Goal: Information Seeking & Learning: Check status

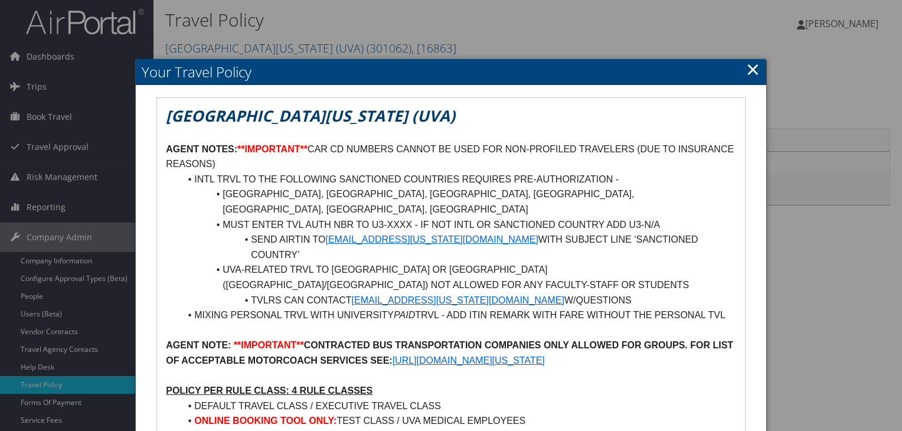
scroll to position [354, 0]
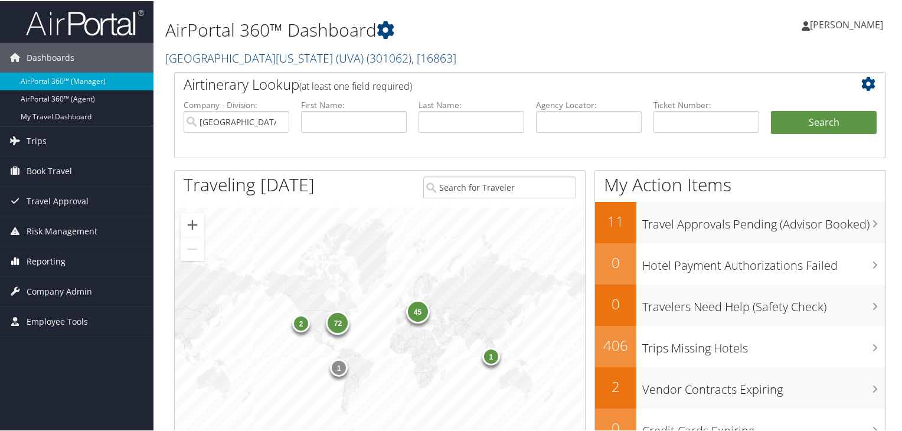
click at [66, 265] on link "Reporting" at bounding box center [77, 261] width 154 height 30
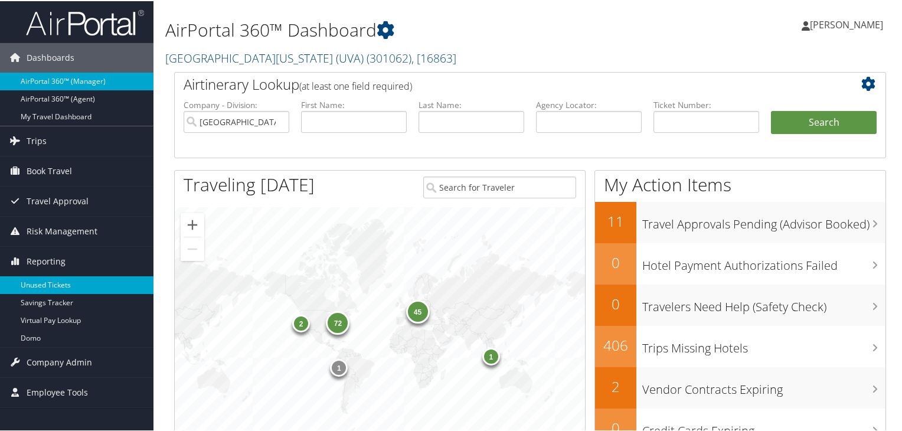
click at [66, 282] on link "Unused Tickets" at bounding box center [77, 284] width 154 height 18
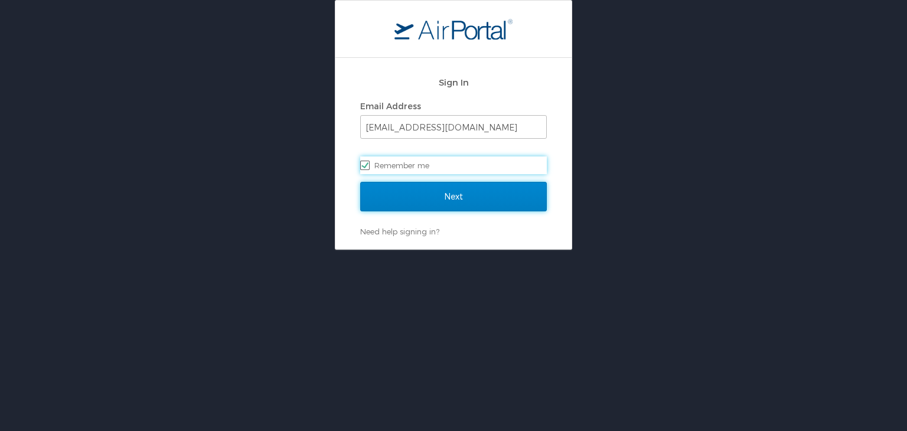
click at [413, 198] on input "Next" at bounding box center [453, 197] width 187 height 30
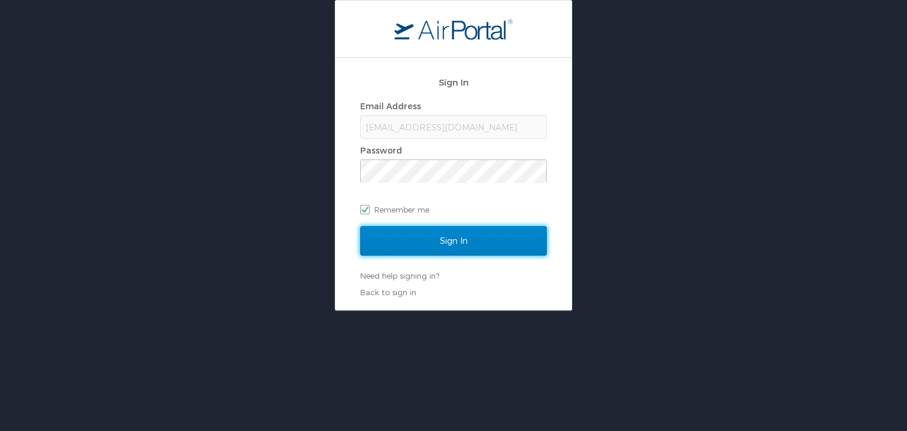
click at [442, 246] on input "Sign In" at bounding box center [453, 241] width 187 height 30
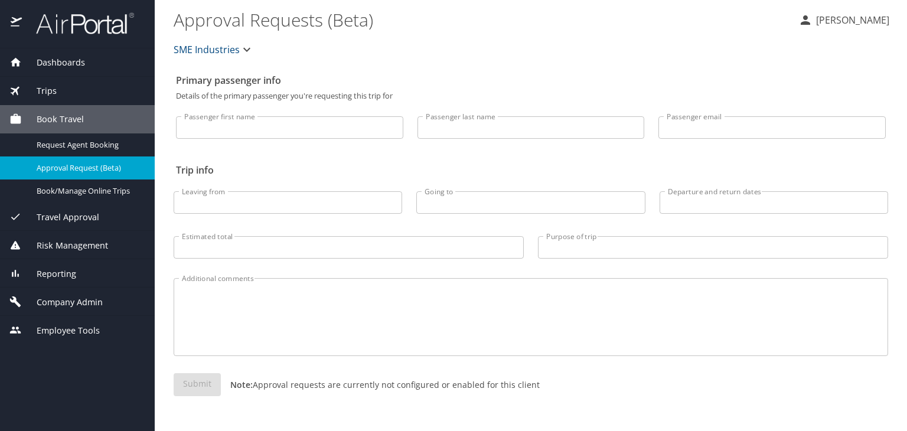
click at [276, 121] on input "Passenger first name" at bounding box center [289, 127] width 227 height 22
paste input "Please find the confirmation details below."
type input "Please find the confirmation details below."
type input "[PERSON_NAME]"
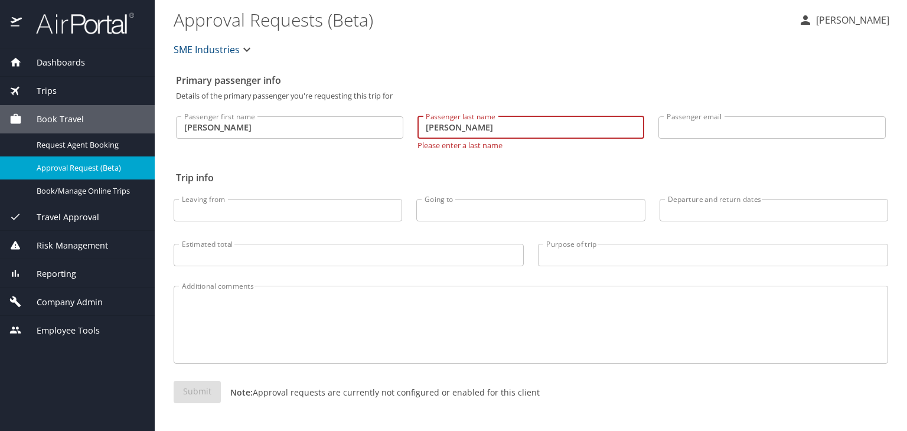
type input "[PERSON_NAME]"
click at [47, 245] on span "Risk Management" at bounding box center [65, 245] width 86 height 13
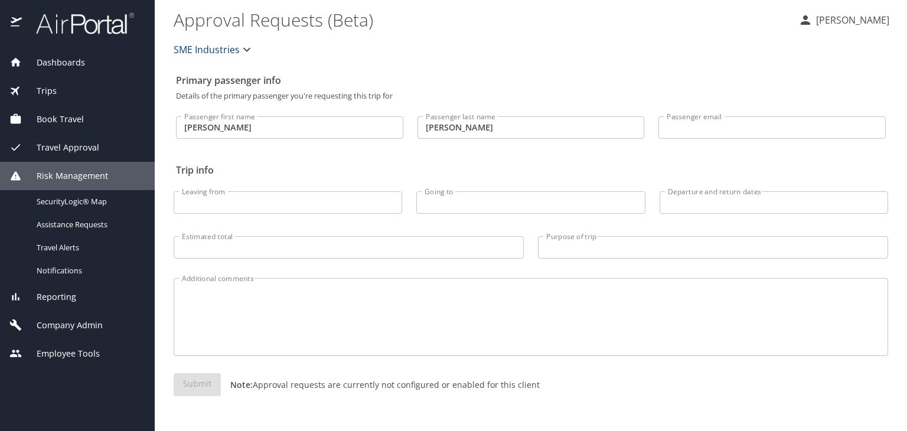
click at [47, 298] on span "Reporting" at bounding box center [49, 297] width 54 height 13
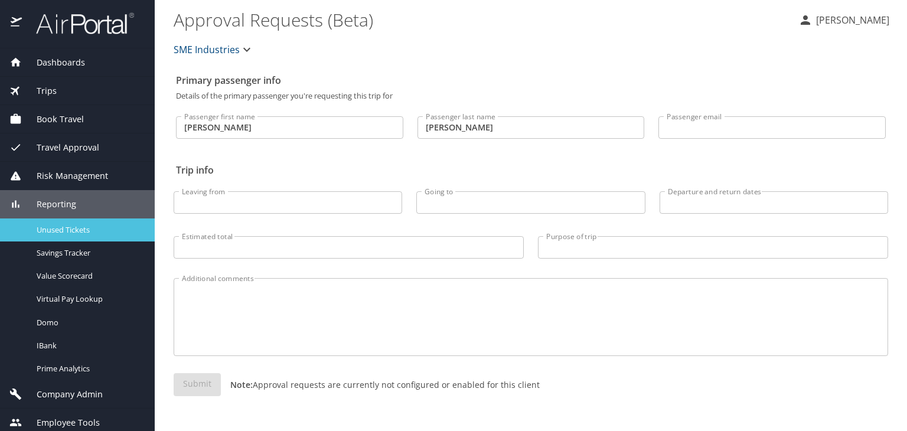
click at [58, 234] on span "Unused Tickets" at bounding box center [89, 229] width 104 height 11
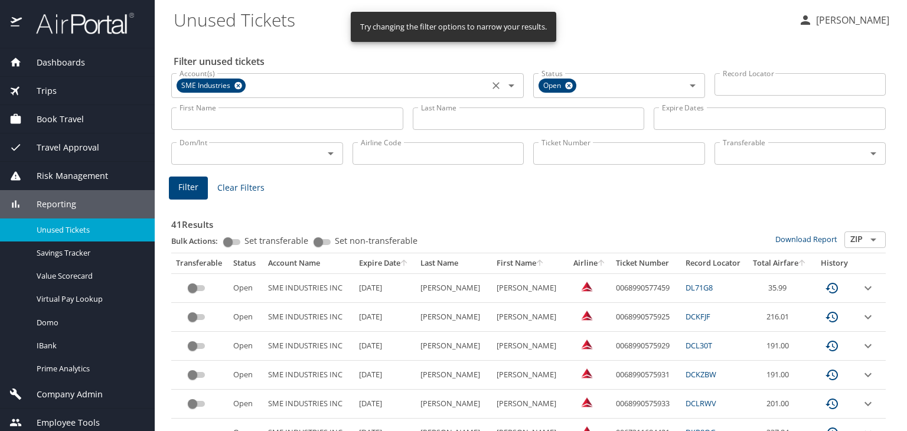
click at [236, 88] on icon at bounding box center [238, 86] width 8 height 8
click at [565, 83] on icon at bounding box center [569, 86] width 8 height 8
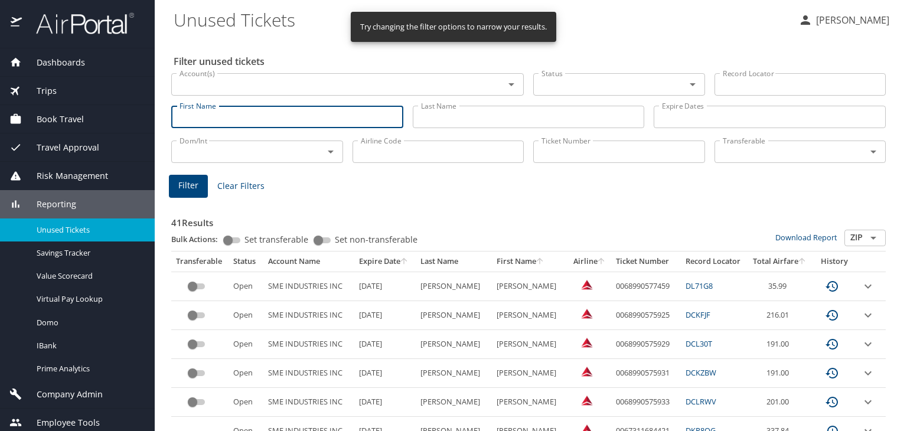
click at [263, 121] on input "First Name" at bounding box center [287, 117] width 232 height 22
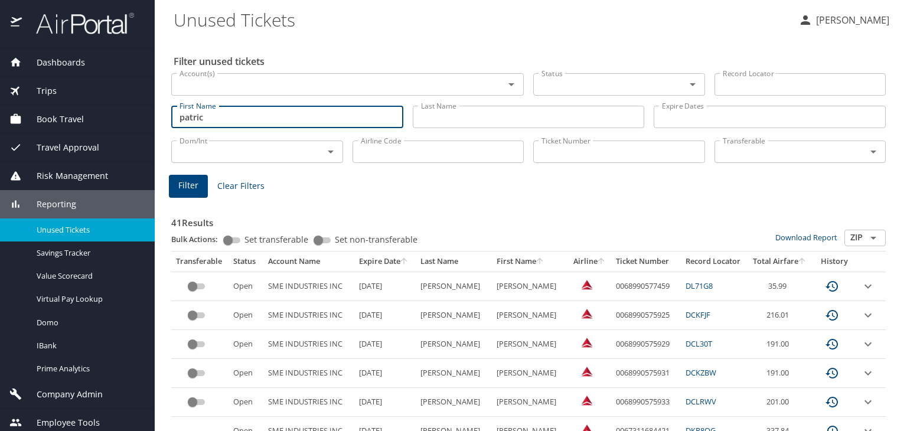
click at [253, 121] on input "patric" at bounding box center [287, 117] width 232 height 22
type input "[PERSON_NAME]"
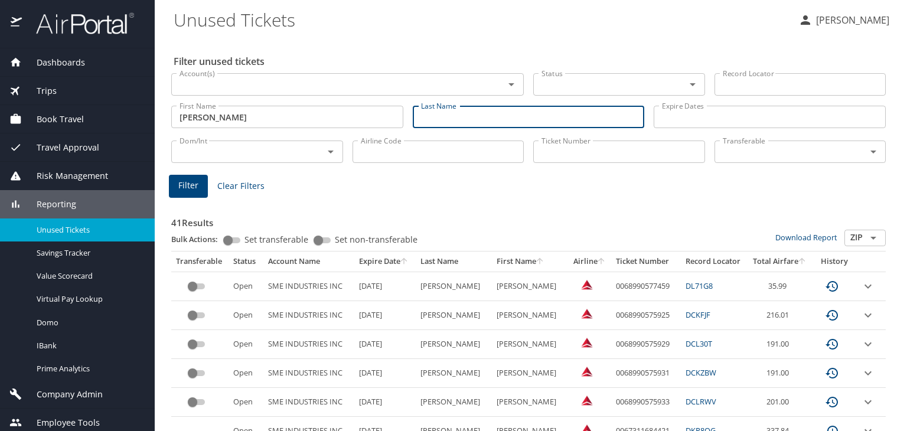
click at [452, 122] on input "Last Name" at bounding box center [529, 117] width 232 height 22
type input "[PERSON_NAME]"
click at [185, 191] on span "Filter" at bounding box center [188, 185] width 20 height 15
